Goal: Find specific page/section: Find specific page/section

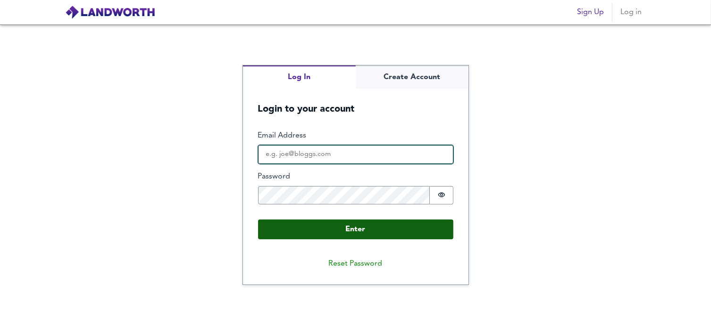
type input "[EMAIL_ADDRESS][DOMAIN_NAME]"
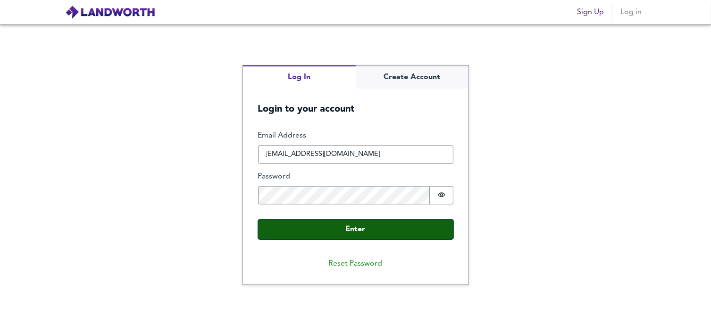
click at [373, 232] on button "Enter" at bounding box center [355, 230] width 195 height 20
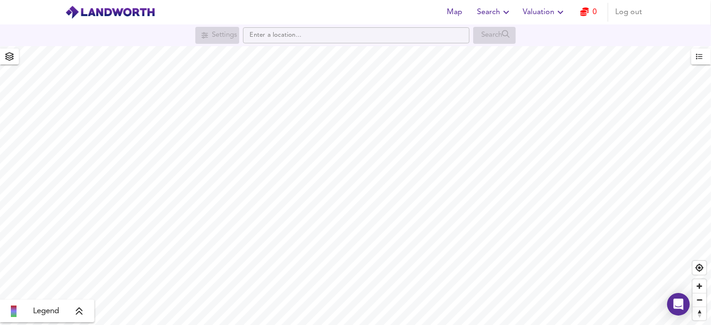
click at [267, 11] on div "Map Search Valuation 0 Log out" at bounding box center [356, 12] width 604 height 24
click at [266, 41] on input "text" at bounding box center [356, 35] width 226 height 16
click at [276, 36] on input "text" at bounding box center [356, 35] width 226 height 16
paste input "MK4 4FZ"
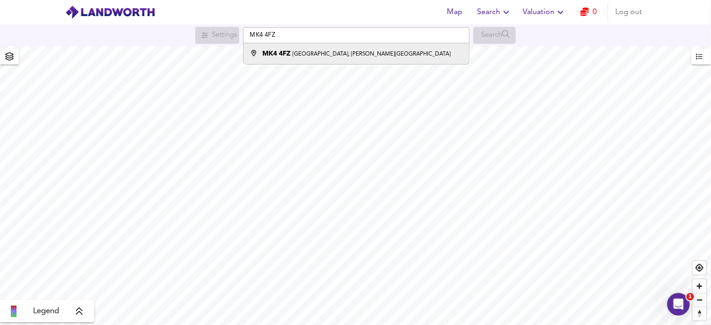
click at [417, 50] on div "MK4 4FZ Sissinghurst Drive, Westcroft, Milton Keynes" at bounding box center [354, 53] width 216 height 9
type input "Sissinghurst Drive, Westcroft, Milton Keynes MK4 4FZ"
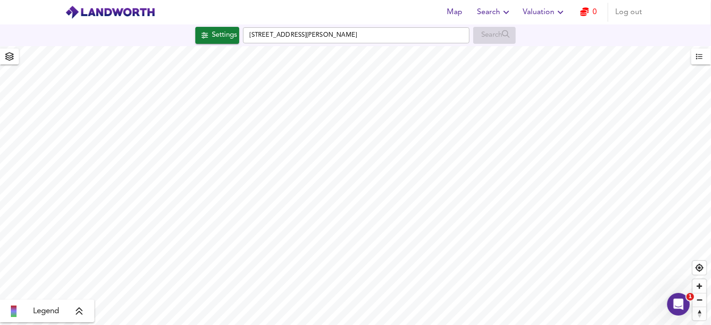
checkbox input "false"
checkbox input "true"
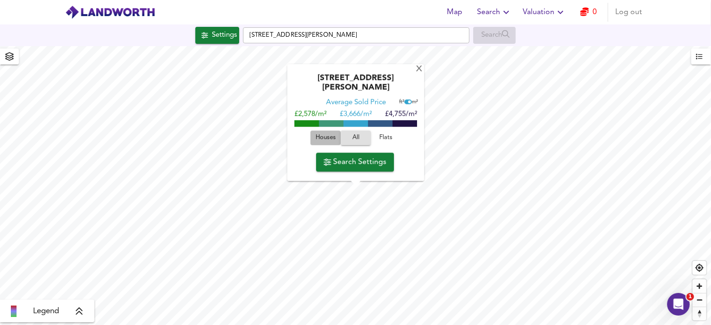
click at [324, 133] on span "Houses" at bounding box center [325, 138] width 25 height 11
